Goal: Unclear: Browse casually

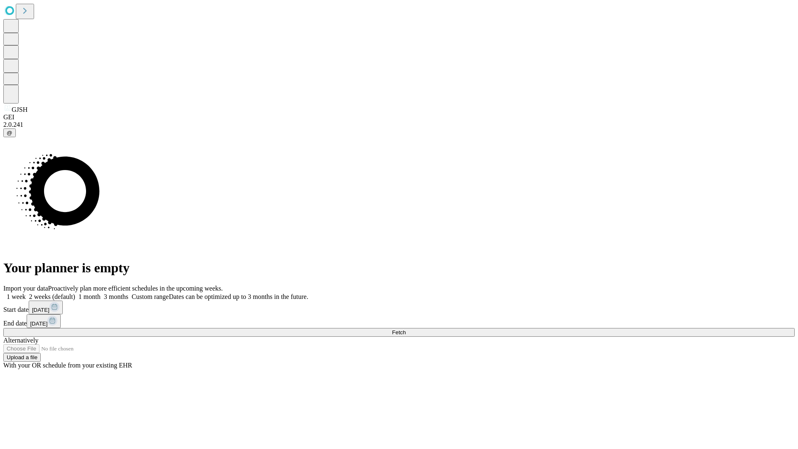
click at [406, 329] on span "Fetch" at bounding box center [399, 332] width 14 height 6
